Goal: Task Accomplishment & Management: Manage account settings

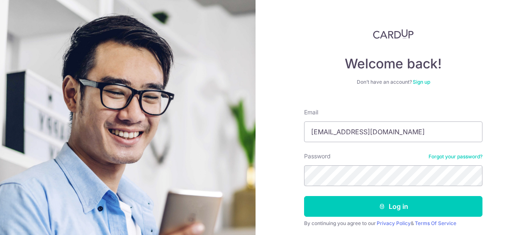
type input "scavygen@gmail.com"
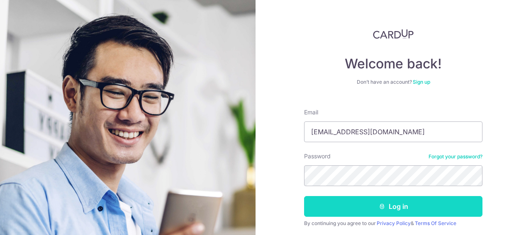
click at [379, 207] on icon "submit" at bounding box center [382, 206] width 7 height 7
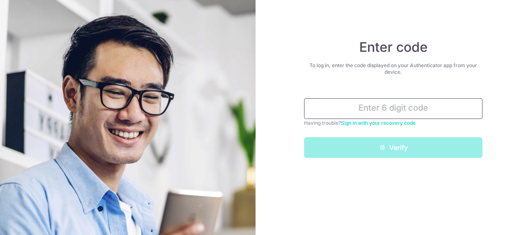
click at [404, 111] on input "text" at bounding box center [393, 108] width 178 height 21
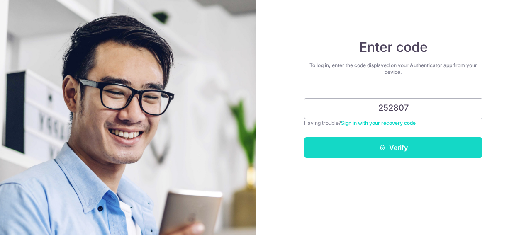
type input "252807"
click at [416, 148] on button "Verify" at bounding box center [393, 147] width 178 height 21
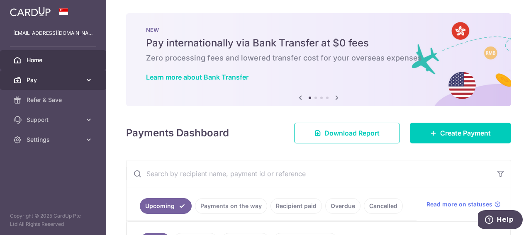
click at [90, 78] on icon at bounding box center [89, 80] width 8 height 8
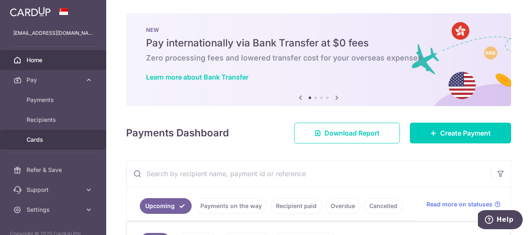
click at [36, 138] on span "Cards" at bounding box center [54, 140] width 55 height 8
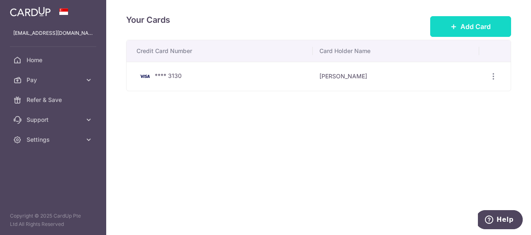
click at [454, 25] on icon at bounding box center [453, 26] width 7 height 7
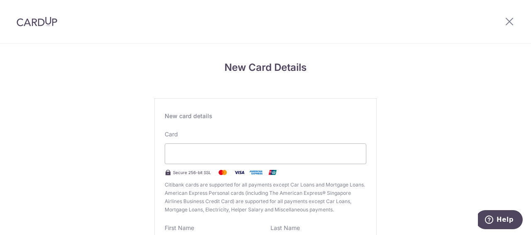
click at [417, 160] on div "New Card Details New card details Card Secure 256-bit SSL Citibank cards are su…" at bounding box center [265, 218] width 531 height 348
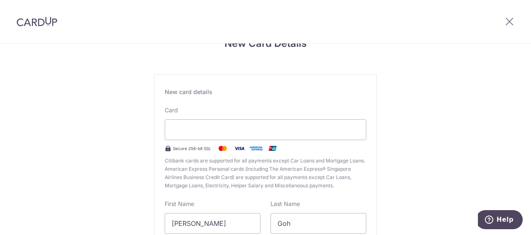
scroll to position [41, 0]
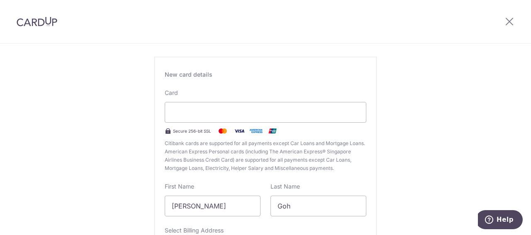
click at [422, 66] on div "New Card Details New card details Card Secure 256-bit SSL Citibank cards are su…" at bounding box center [265, 176] width 531 height 348
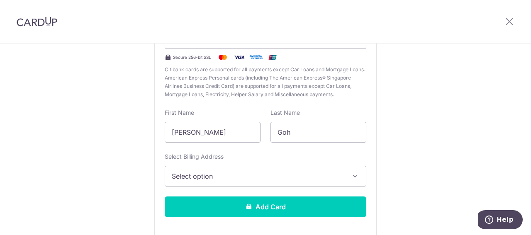
scroll to position [156, 0]
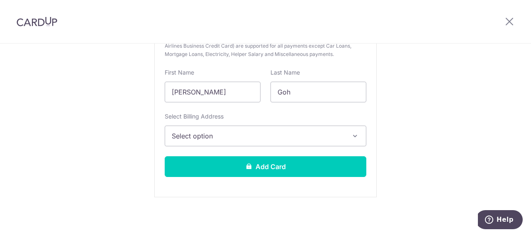
click at [240, 139] on span "Select option" at bounding box center [258, 136] width 173 height 10
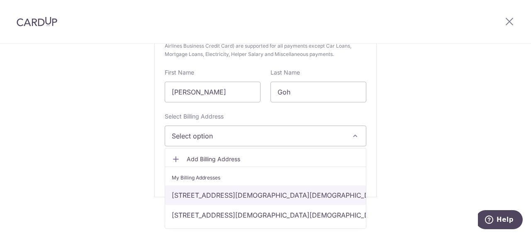
click at [241, 198] on link "11 Silat Ave, Avenue South Residence, #13-31, Singapore, Singapore-168877" at bounding box center [265, 195] width 201 height 20
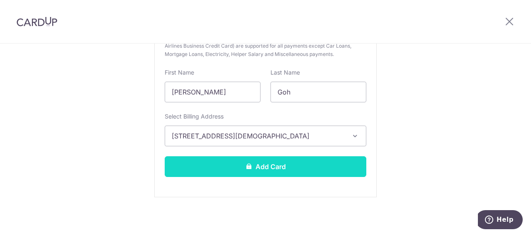
click at [275, 167] on button "Add Card" at bounding box center [266, 166] width 202 height 21
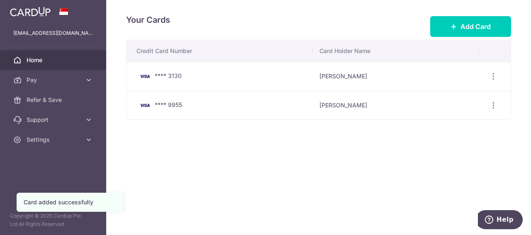
click at [38, 58] on span "Home" at bounding box center [54, 60] width 55 height 8
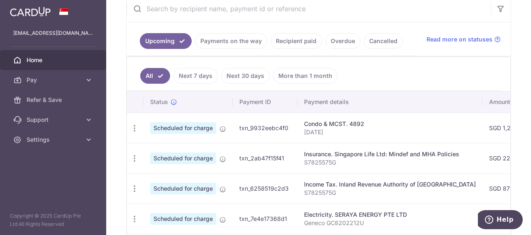
scroll to position [166, 0]
click at [134, 128] on icon "button" at bounding box center [134, 127] width 9 height 9
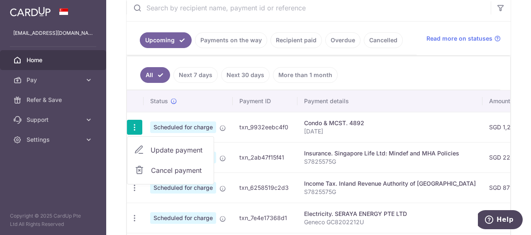
click at [170, 149] on span "Update payment" at bounding box center [179, 150] width 56 height 10
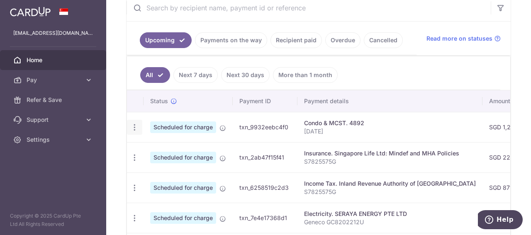
radio input "true"
type input "1,247.34"
type input "[DATE]"
type input "REC185"
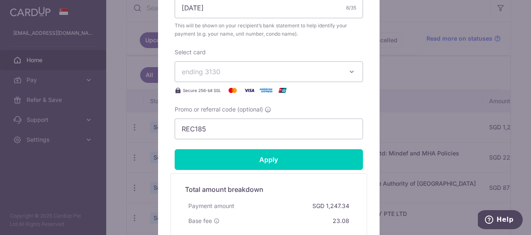
scroll to position [332, 0]
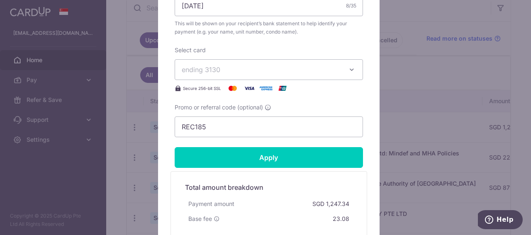
click at [331, 70] on span "ending 3130" at bounding box center [261, 70] width 159 height 10
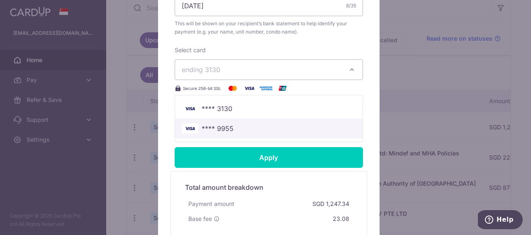
click at [221, 127] on span "**** 9955" at bounding box center [218, 129] width 32 height 10
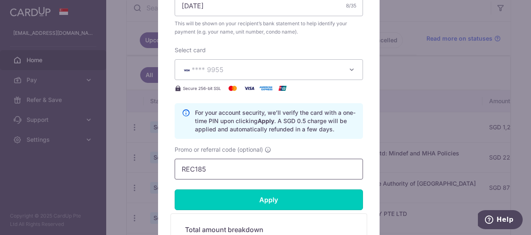
drag, startPoint x: 263, startPoint y: 200, endPoint x: 292, endPoint y: 170, distance: 41.4
click at [292, 170] on form "By clicking apply, you will make changes to all payments to 4892 scheduled from…" at bounding box center [269, 34] width 188 height 545
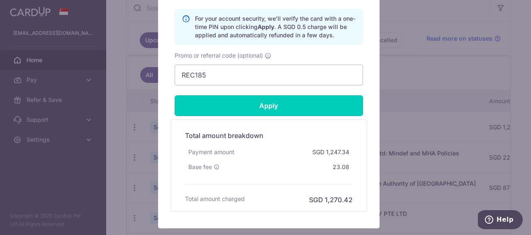
scroll to position [456, 0]
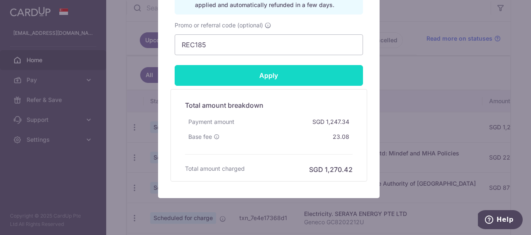
click at [281, 82] on input "Apply" at bounding box center [269, 75] width 188 height 21
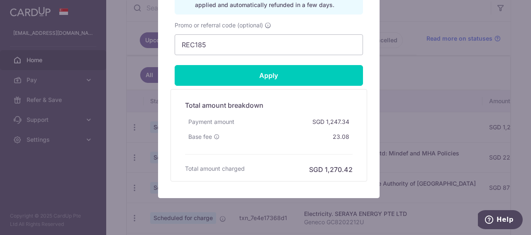
type input "Successfully Applied"
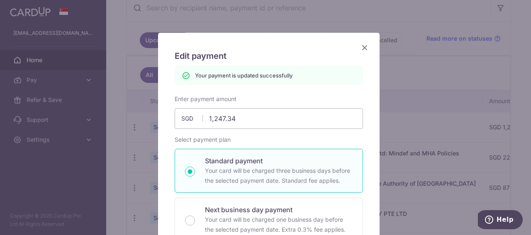
scroll to position [0, 0]
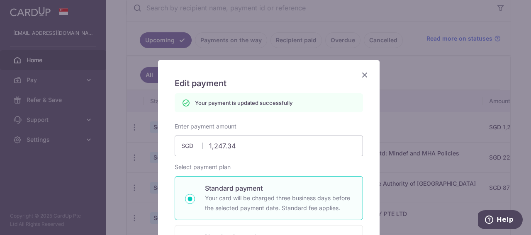
click at [361, 74] on icon "Close" at bounding box center [365, 75] width 10 height 10
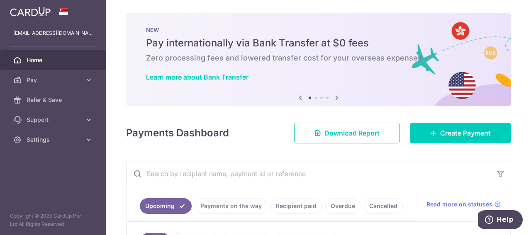
click at [233, 130] on div "Payments Dashboard Download Report Create Payment" at bounding box center [318, 131] width 385 height 24
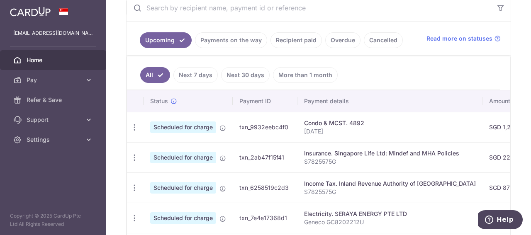
scroll to position [249, 0]
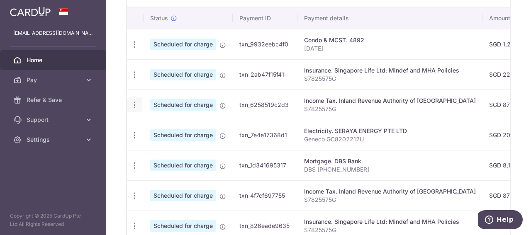
click at [134, 101] on icon "button" at bounding box center [134, 105] width 9 height 9
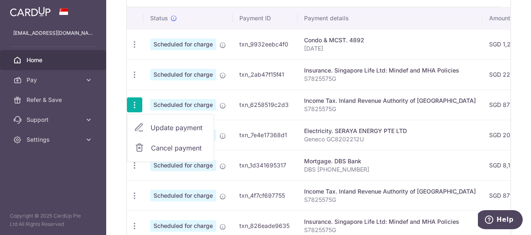
click at [158, 126] on span "Update payment" at bounding box center [179, 128] width 56 height 10
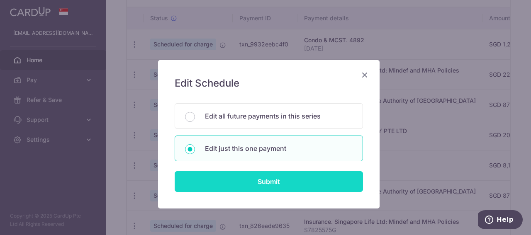
click at [235, 180] on input "Submit" at bounding box center [269, 181] width 188 height 21
radio input "true"
type input "871.31"
type input "[DATE]"
type input "S7825575G"
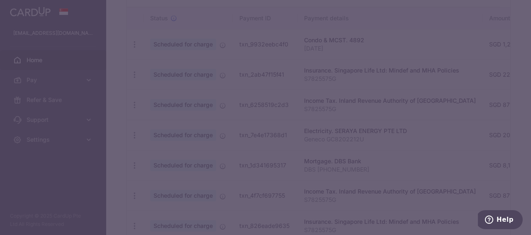
type input "VTAX25R"
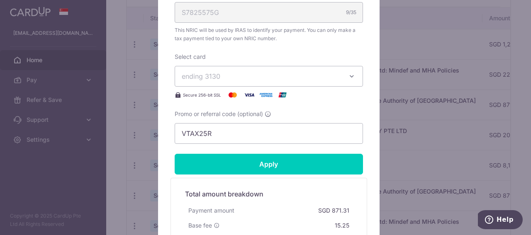
scroll to position [332, 0]
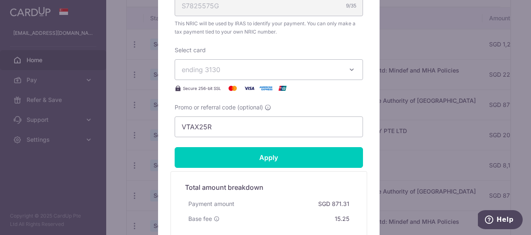
click at [258, 67] on span "ending 3130" at bounding box center [261, 70] width 159 height 10
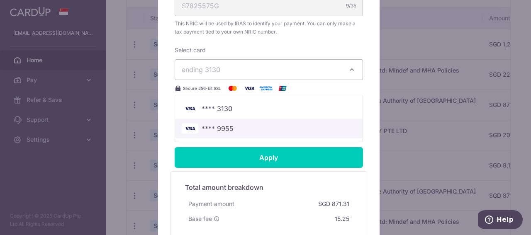
click at [221, 127] on span "**** 9955" at bounding box center [218, 129] width 32 height 10
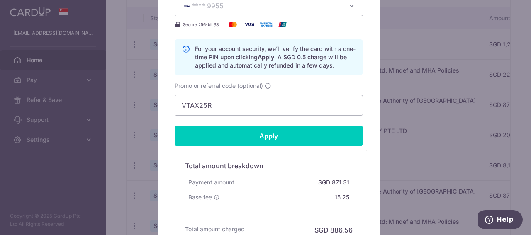
scroll to position [415, 0]
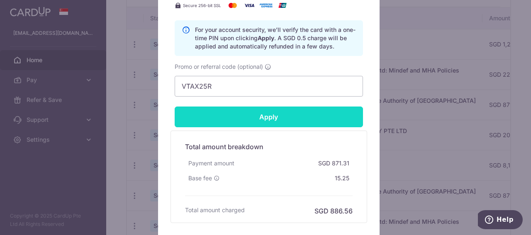
click at [256, 118] on input "Apply" at bounding box center [269, 117] width 188 height 21
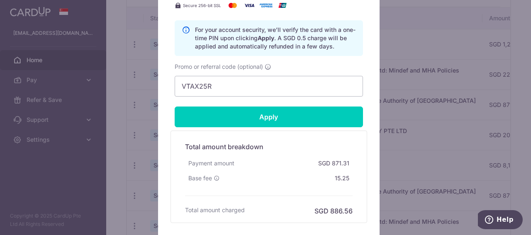
type input "Successfully Applied"
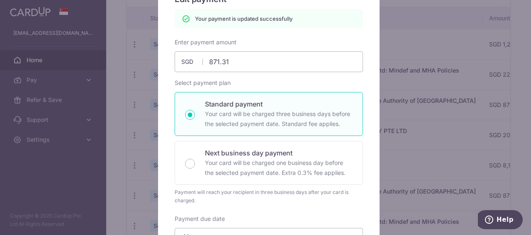
scroll to position [0, 0]
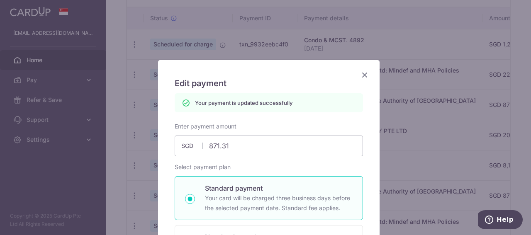
click at [360, 75] on icon "Close" at bounding box center [365, 75] width 10 height 10
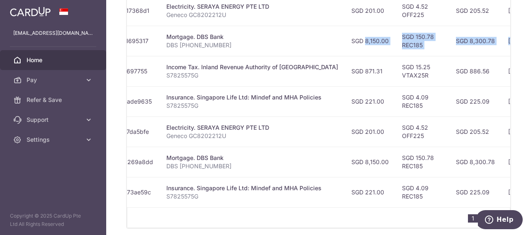
scroll to position [0, 201]
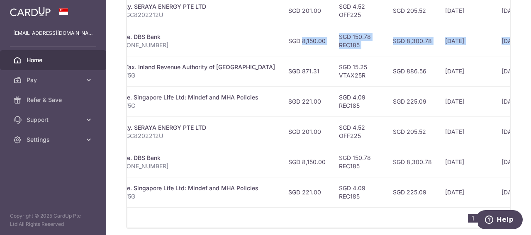
drag, startPoint x: 474, startPoint y: 39, endPoint x: 455, endPoint y: 43, distance: 18.7
click at [455, 43] on tr "Update payment Cancel payment Scheduled for charge txn_1d341695317 Mortgage. DB…" at bounding box center [265, 41] width 679 height 30
click at [308, 35] on td "SGD 8,150.00" at bounding box center [307, 41] width 51 height 30
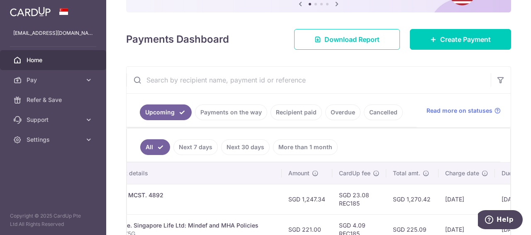
scroll to position [0, 0]
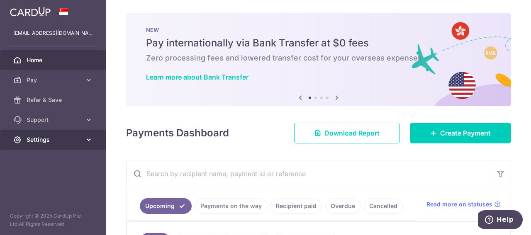
click at [74, 141] on span "Settings" at bounding box center [54, 140] width 55 height 8
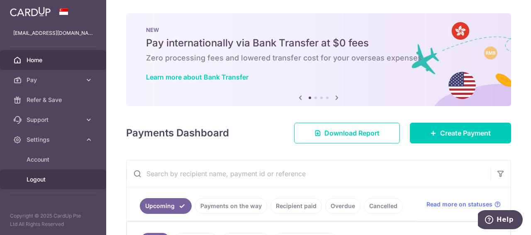
click at [43, 180] on span "Logout" at bounding box center [54, 179] width 55 height 8
